Goal: Find specific page/section: Find specific page/section

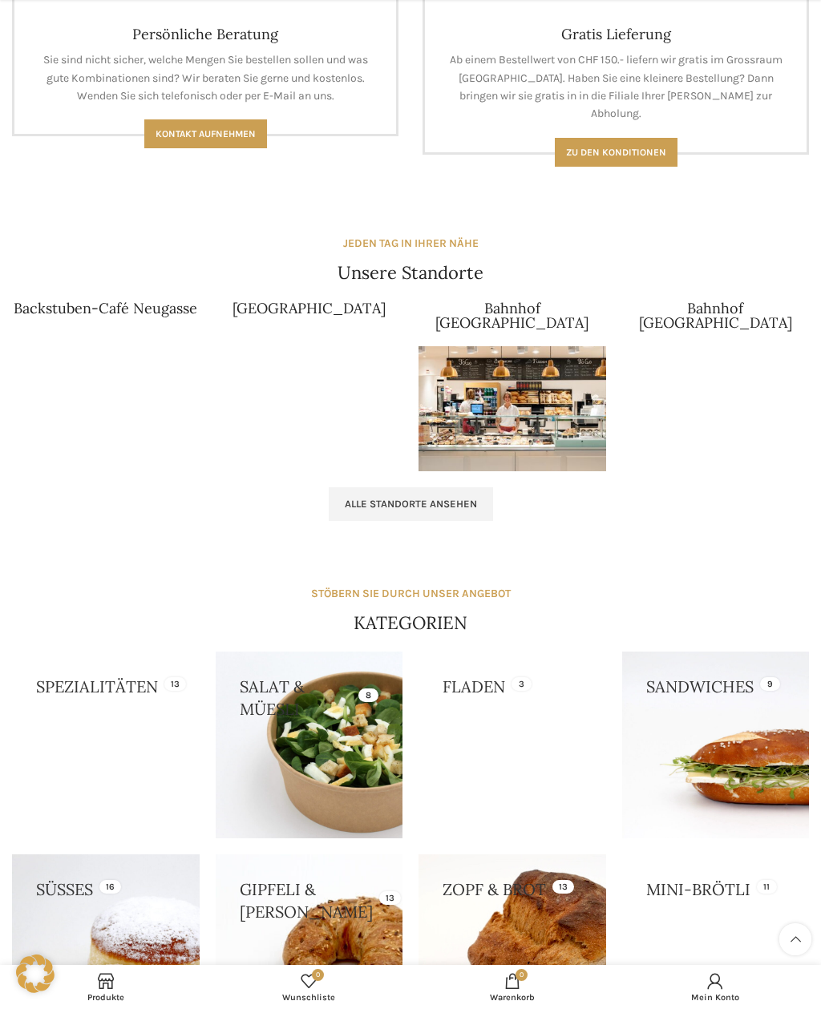
scroll to position [1407, 0]
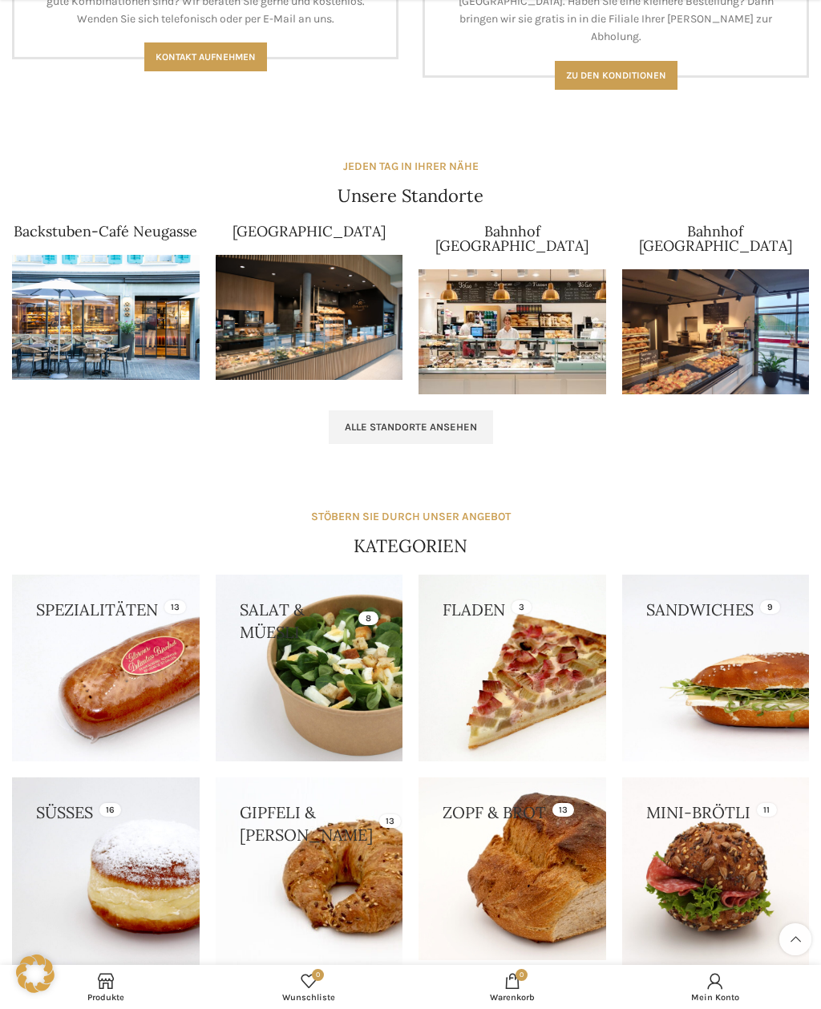
click at [456, 421] on span "Alle Standorte ansehen" at bounding box center [411, 427] width 132 height 13
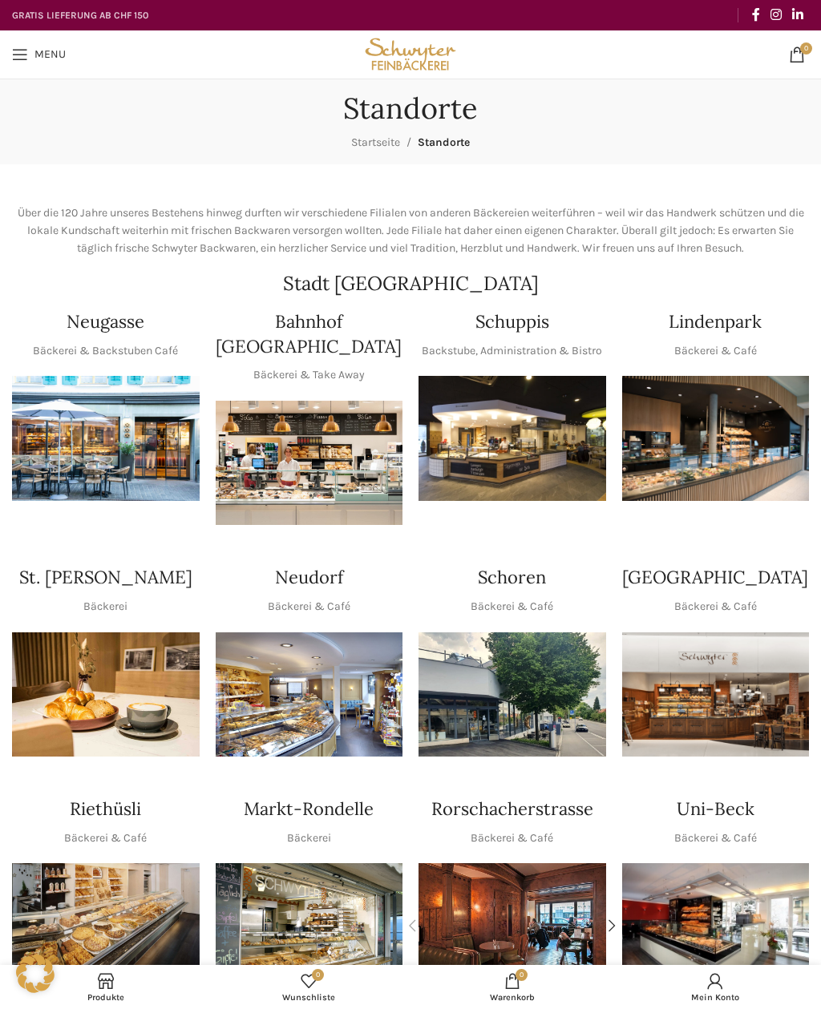
click at [548, 402] on img "1 / 1" at bounding box center [512, 438] width 188 height 125
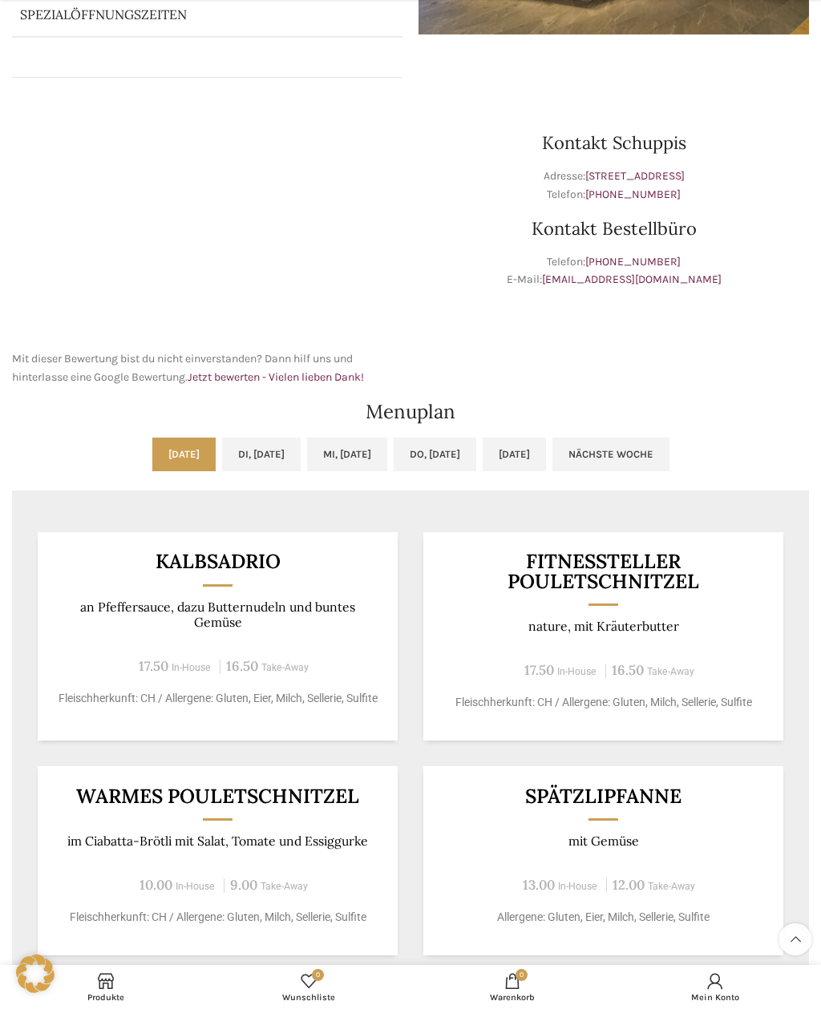
scroll to position [411, 0]
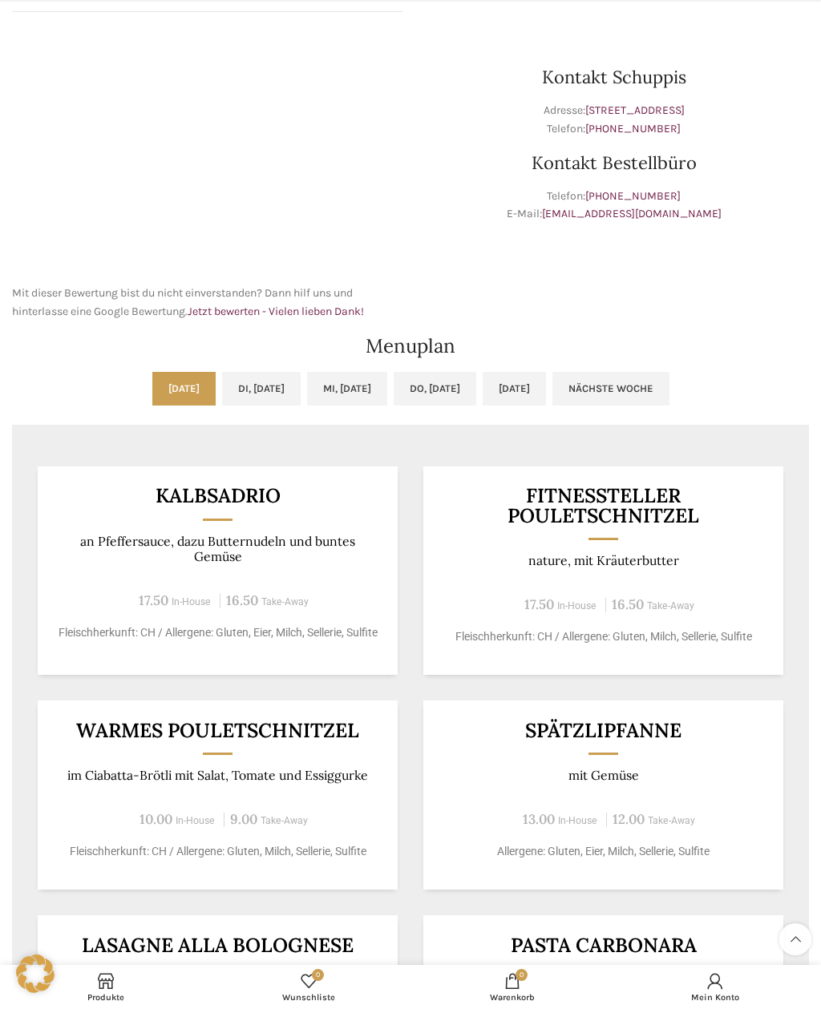
click at [263, 382] on link "Di, [DATE]" at bounding box center [261, 389] width 79 height 34
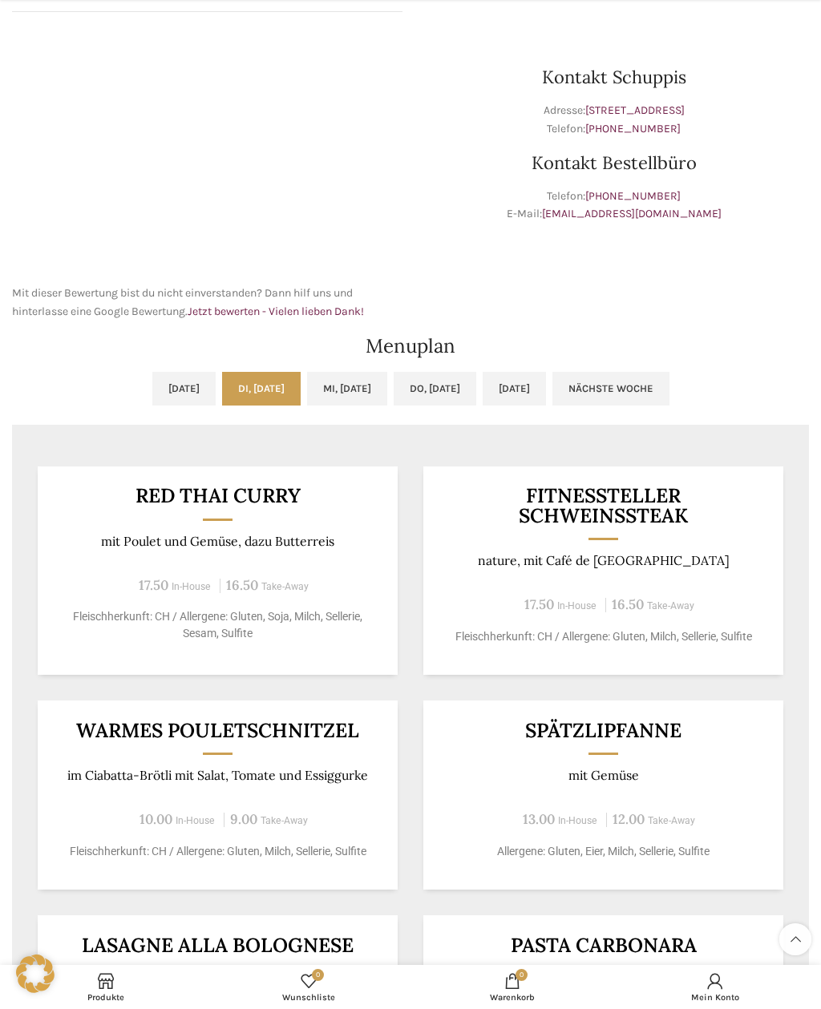
click at [378, 385] on link "Mi, [DATE]" at bounding box center [347, 389] width 80 height 34
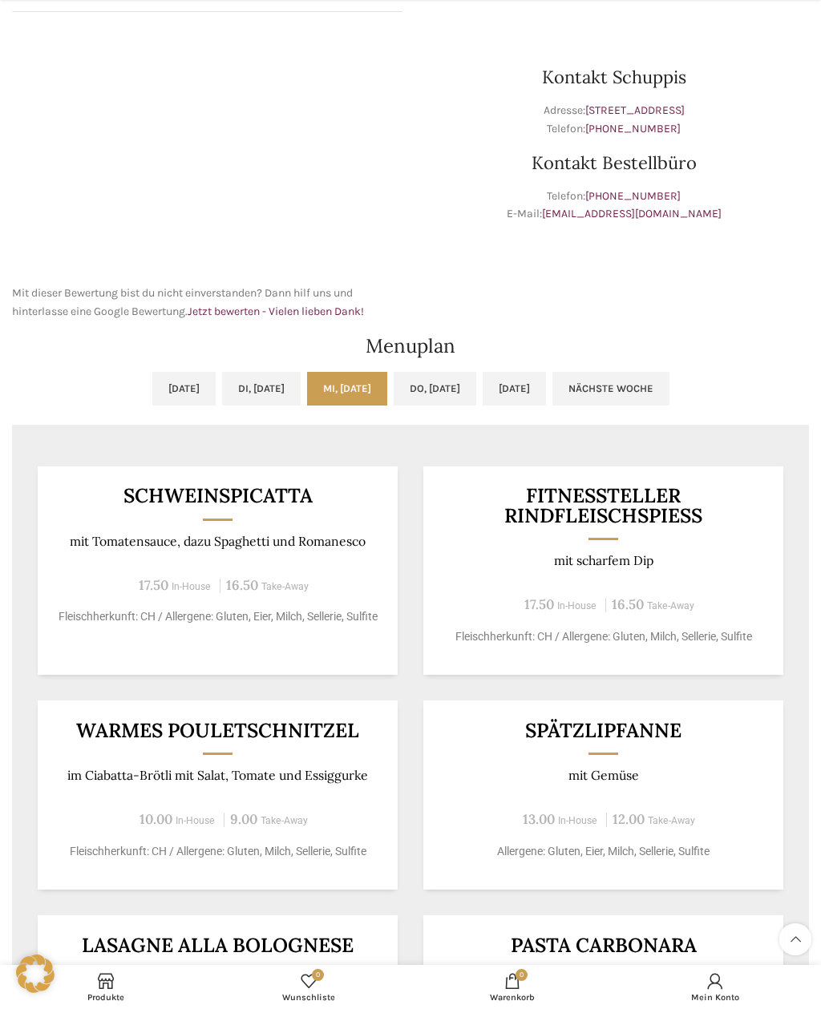
click at [473, 383] on link "Do, [DATE]" at bounding box center [435, 389] width 83 height 34
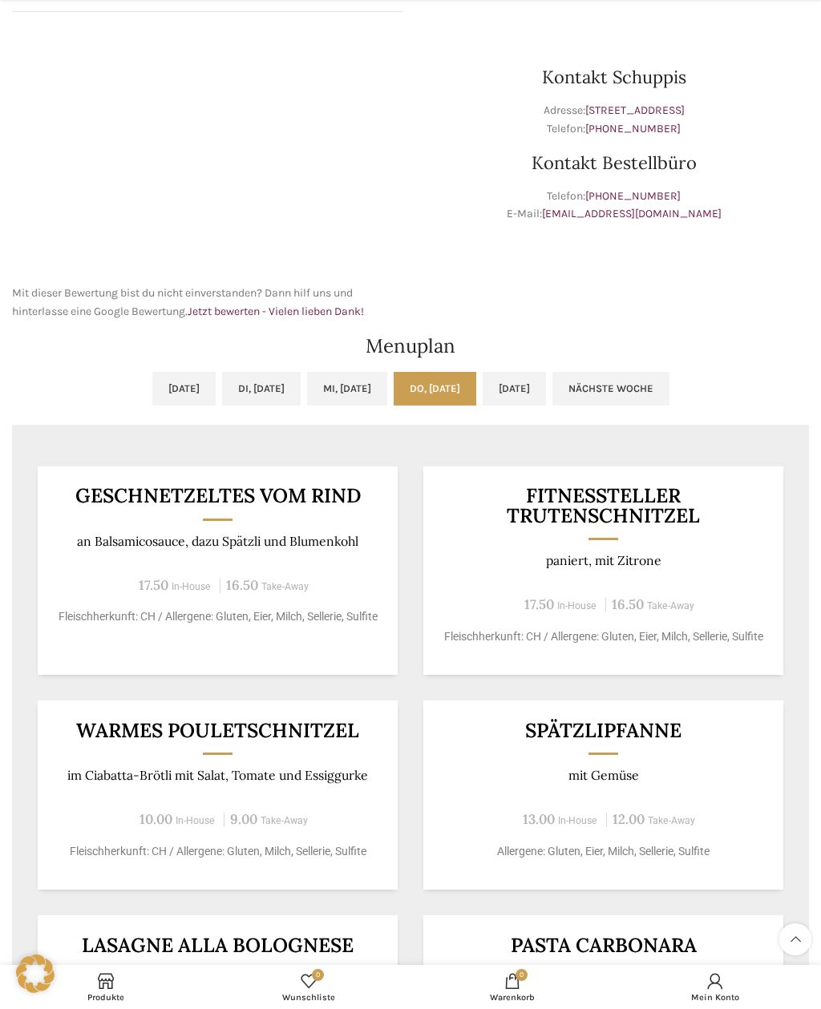
click at [546, 389] on link "[DATE]" at bounding box center [514, 389] width 63 height 34
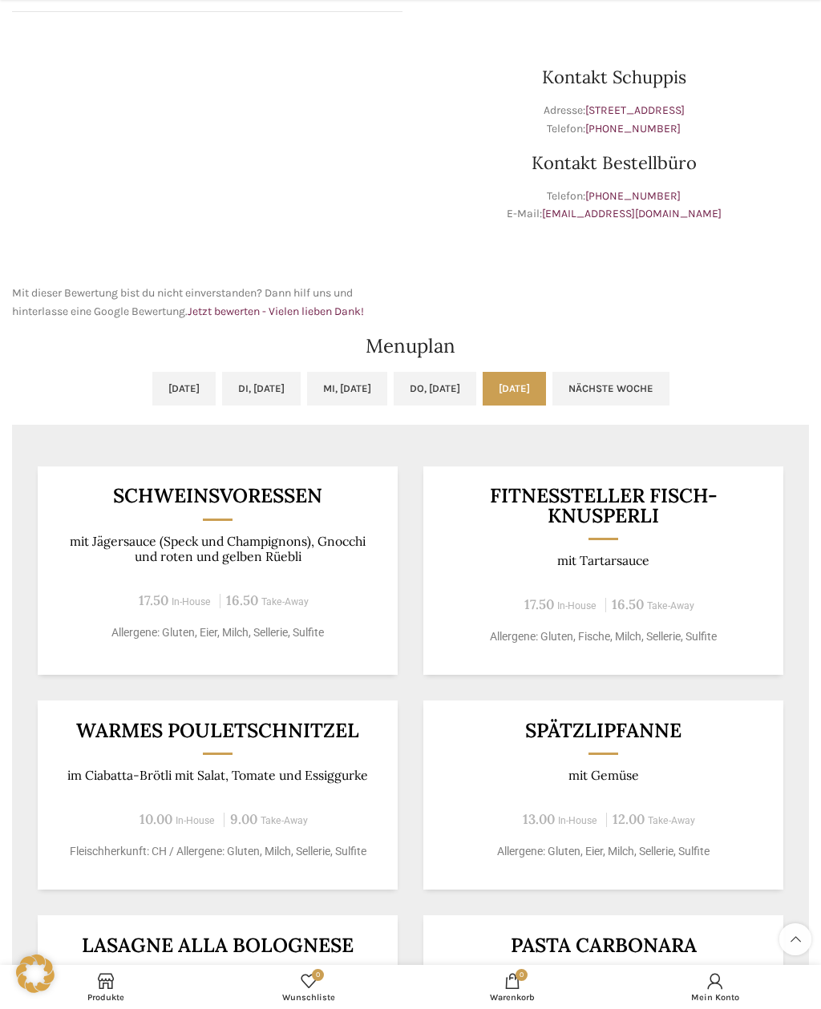
click at [667, 378] on link "Nächste Woche" at bounding box center [610, 389] width 117 height 34
